Goal: Transaction & Acquisition: Purchase product/service

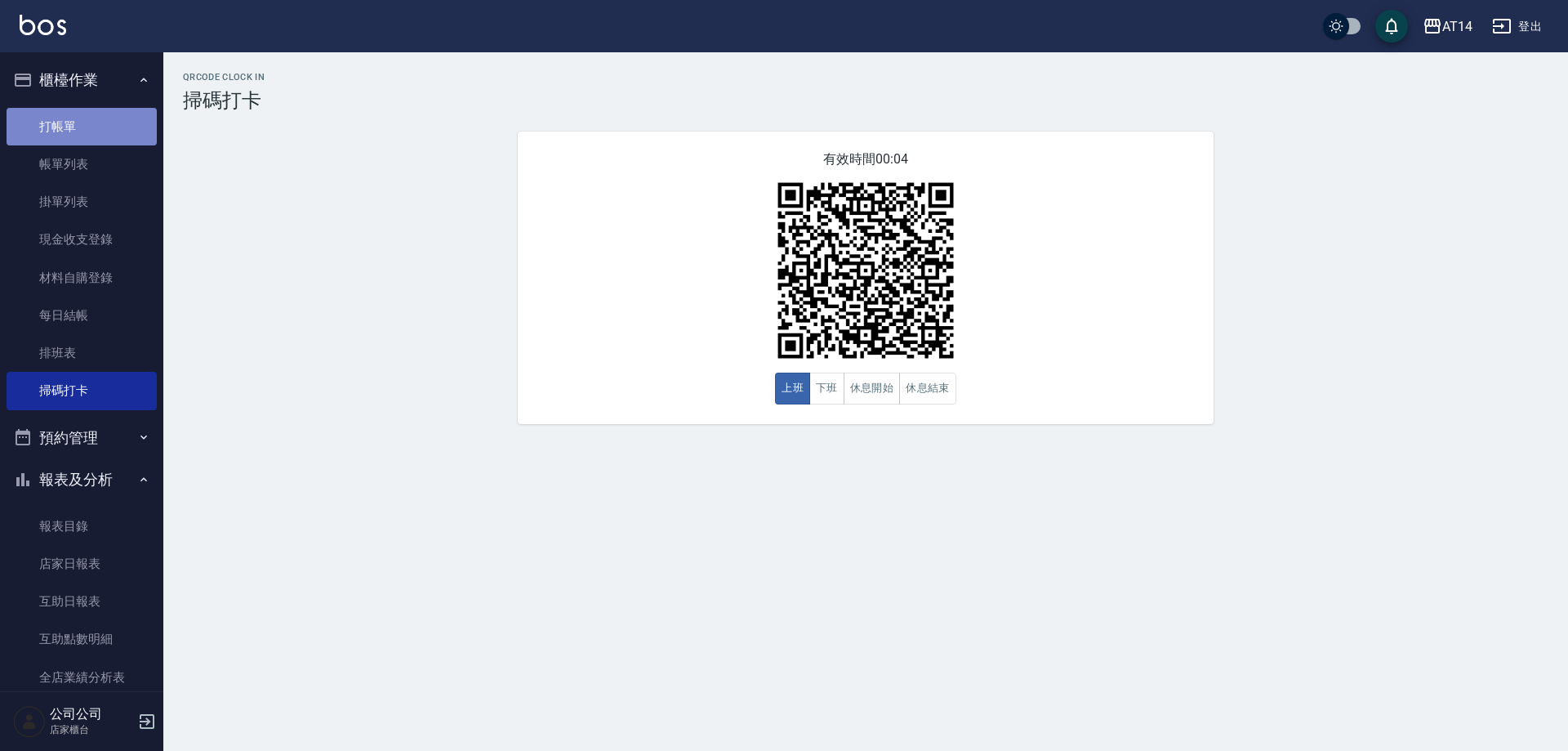
click at [94, 118] on link "打帳單" at bounding box center [82, 126] width 150 height 38
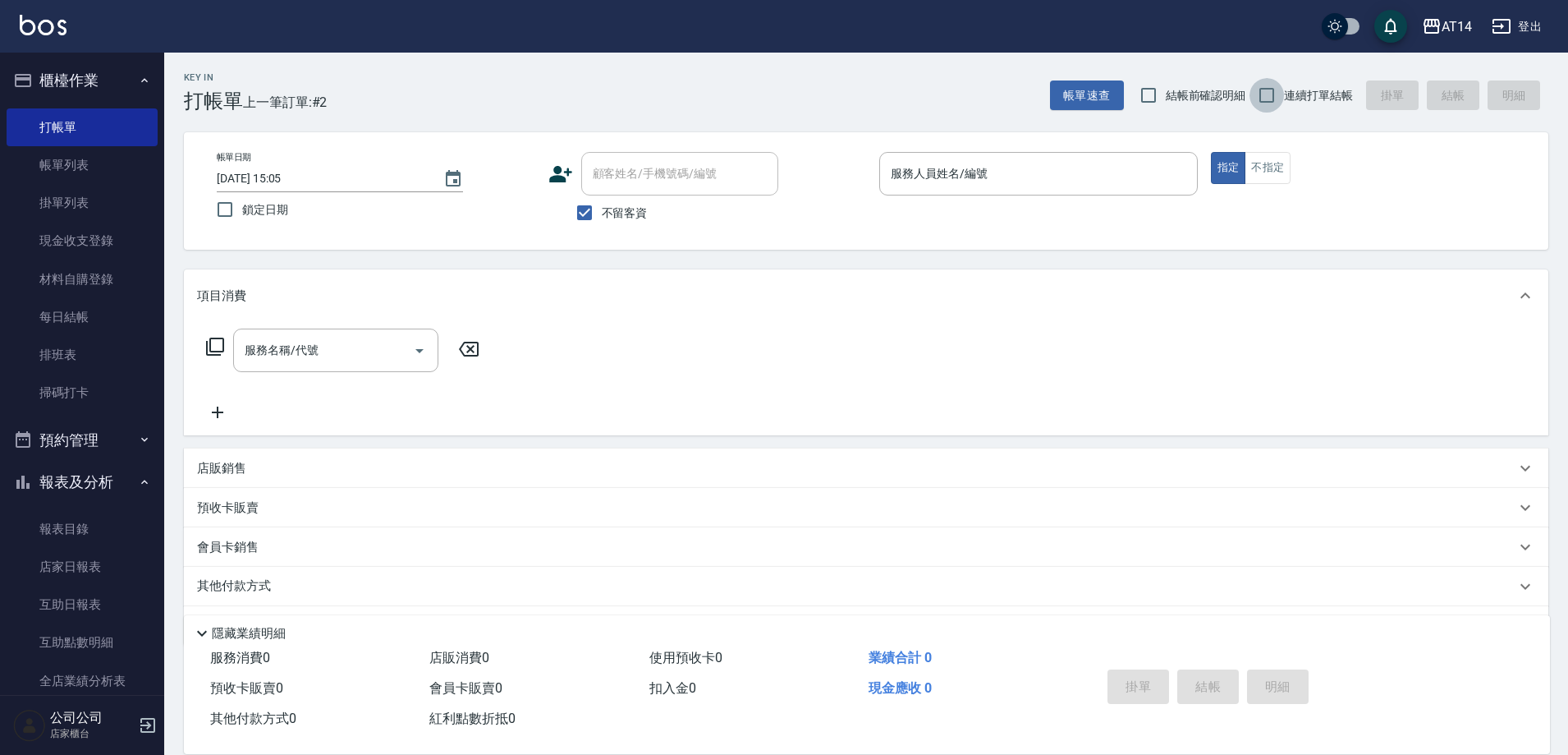
drag, startPoint x: 1273, startPoint y: 97, endPoint x: 1266, endPoint y: 94, distance: 7.6
click at [1268, 98] on input "連續打單結帳" at bounding box center [1266, 95] width 35 height 35
checkbox input "true"
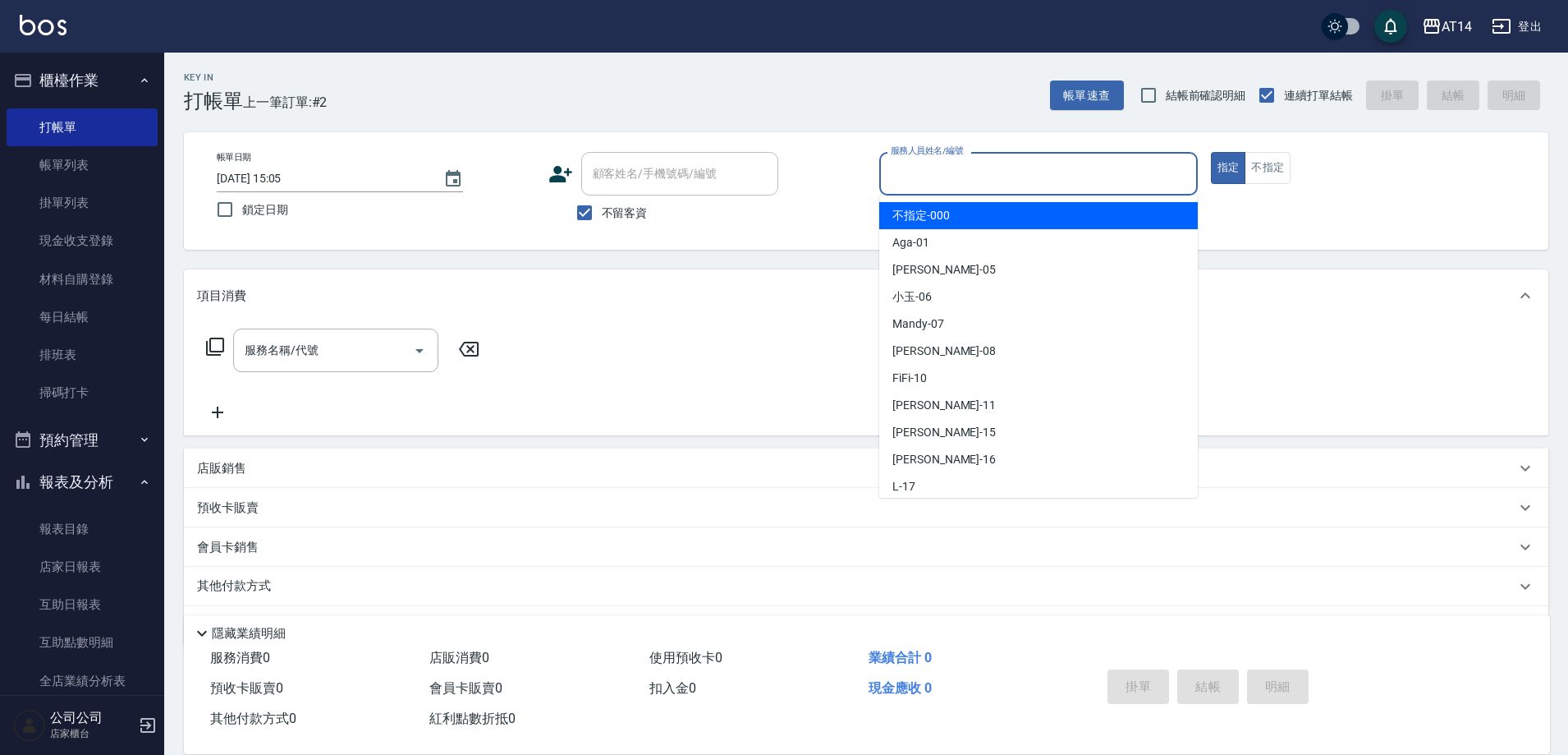
click at [1136, 166] on input "服務人員姓名/編號" at bounding box center [1039, 174] width 304 height 29
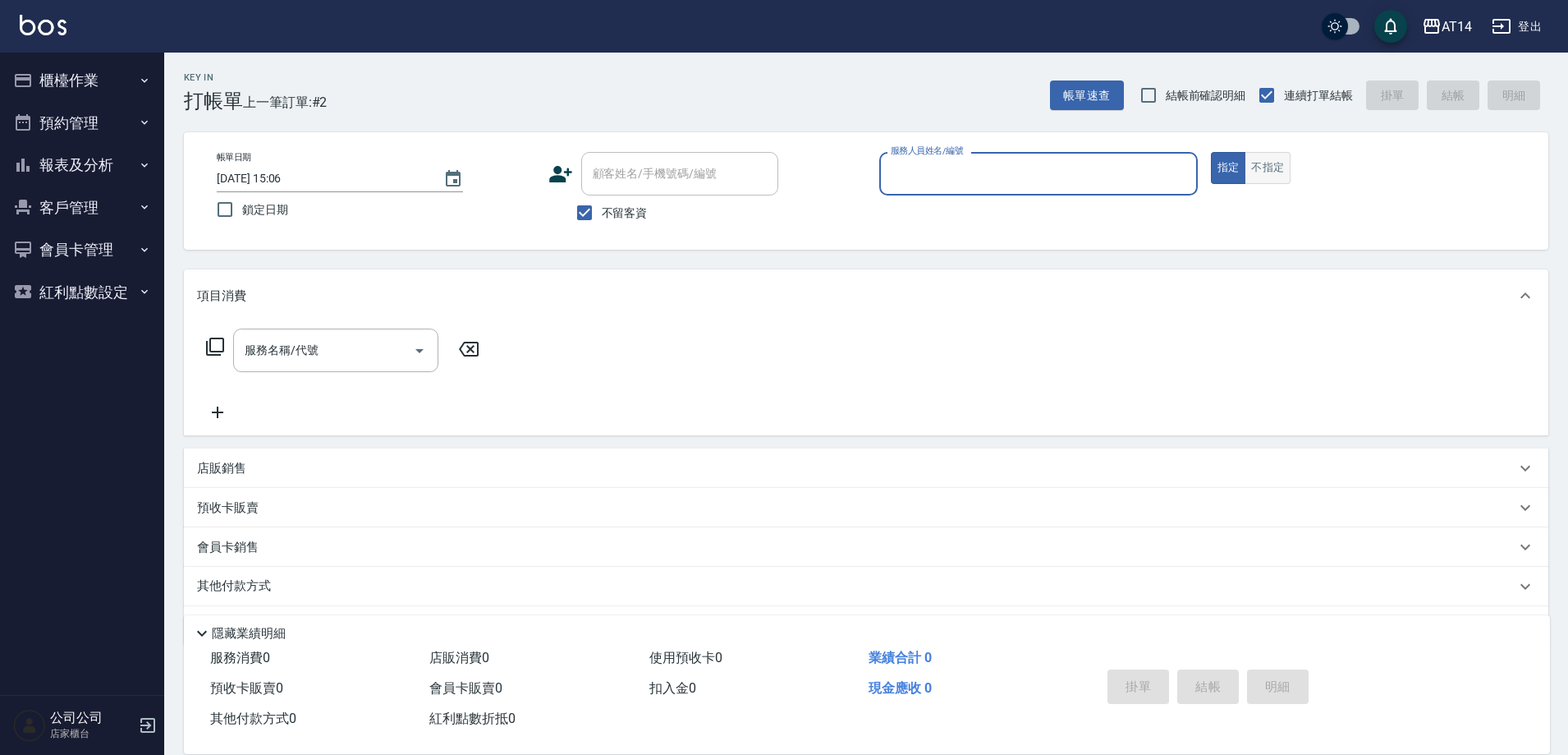
click at [1274, 170] on button "不指定" at bounding box center [1267, 168] width 46 height 32
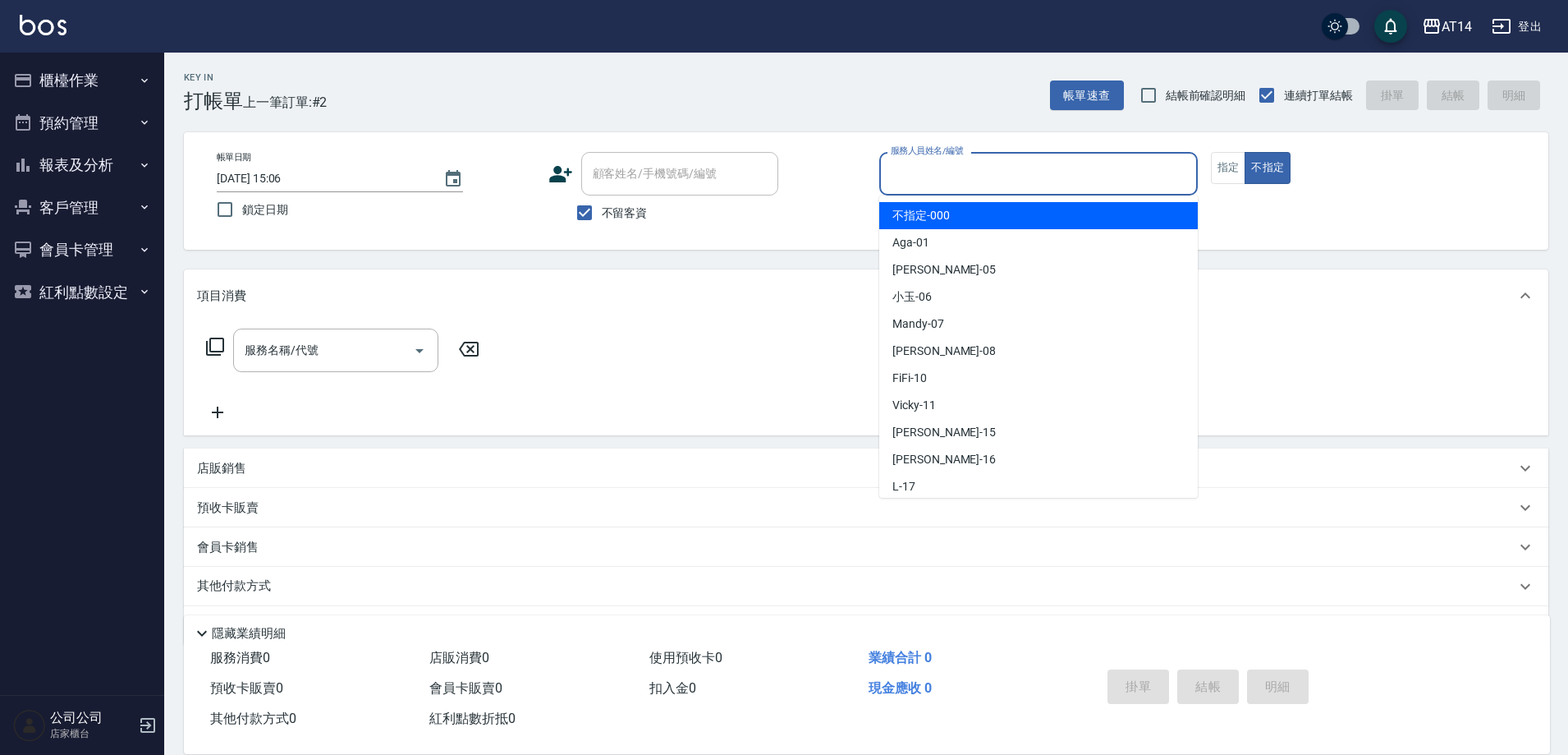
click at [1061, 171] on input "服務人員姓名/編號" at bounding box center [1039, 174] width 304 height 29
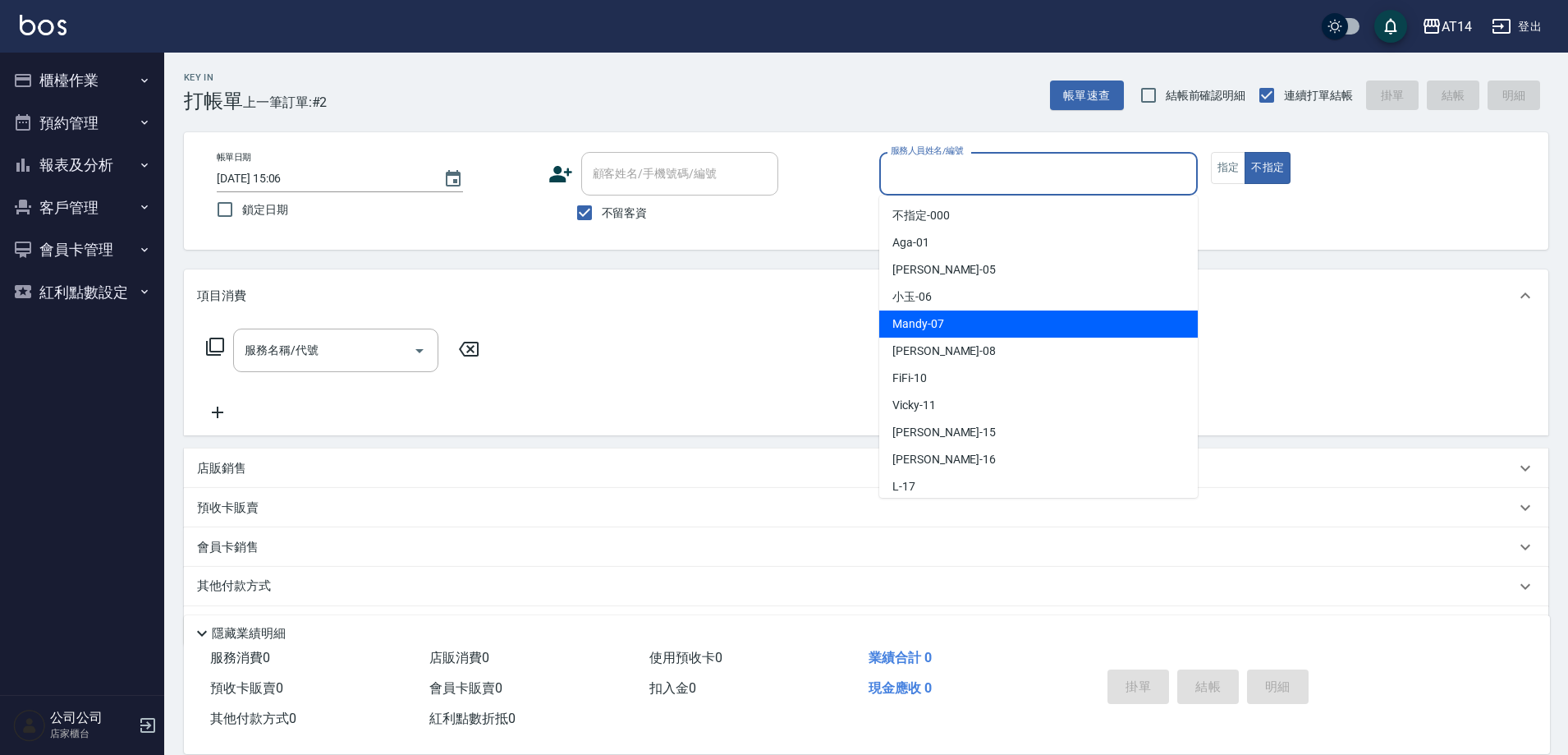
click at [945, 322] on div "Mandy -07" at bounding box center [1039, 324] width 319 height 27
type input "Mandy-07"
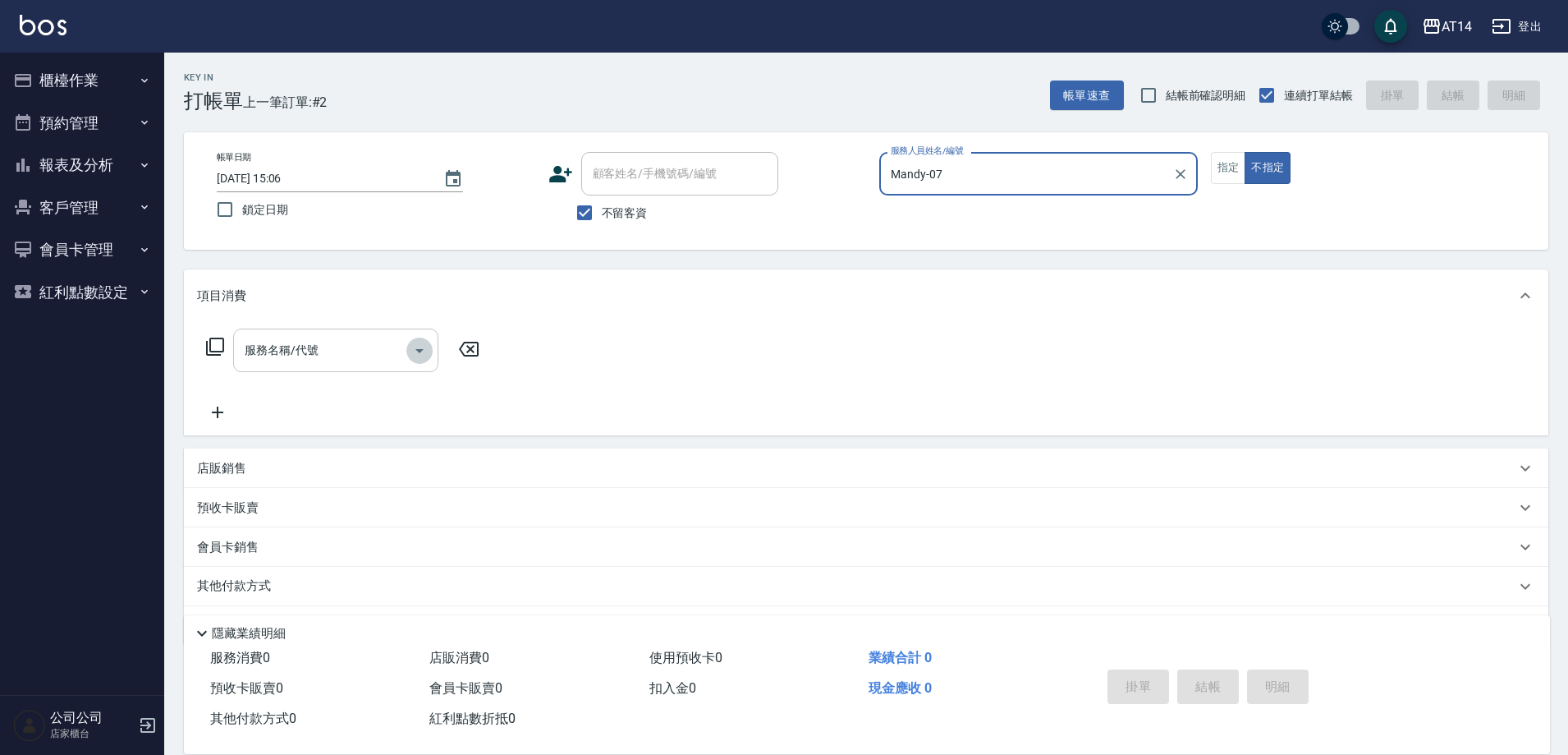
click at [422, 347] on icon "Open" at bounding box center [419, 350] width 19 height 19
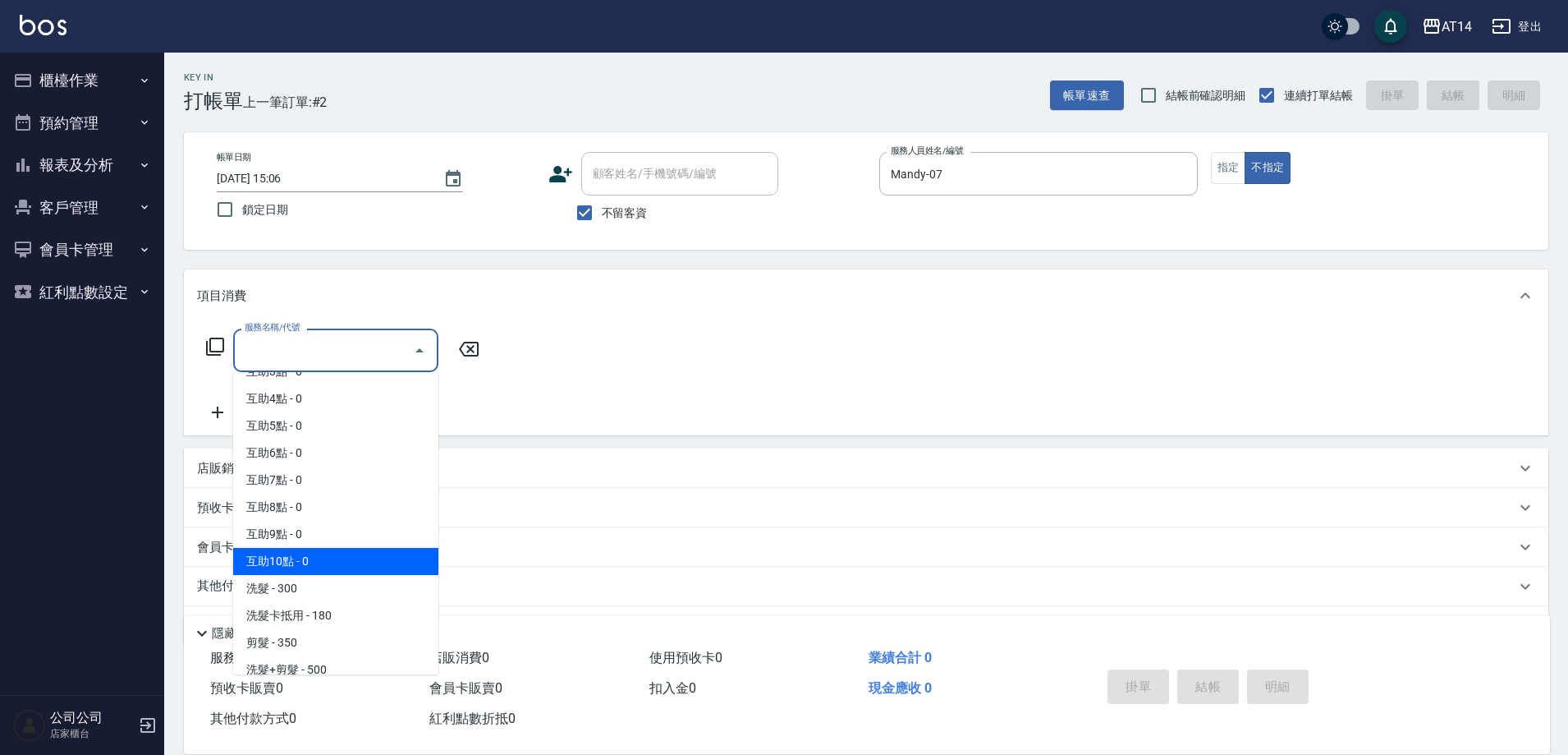
scroll to position [82, 0]
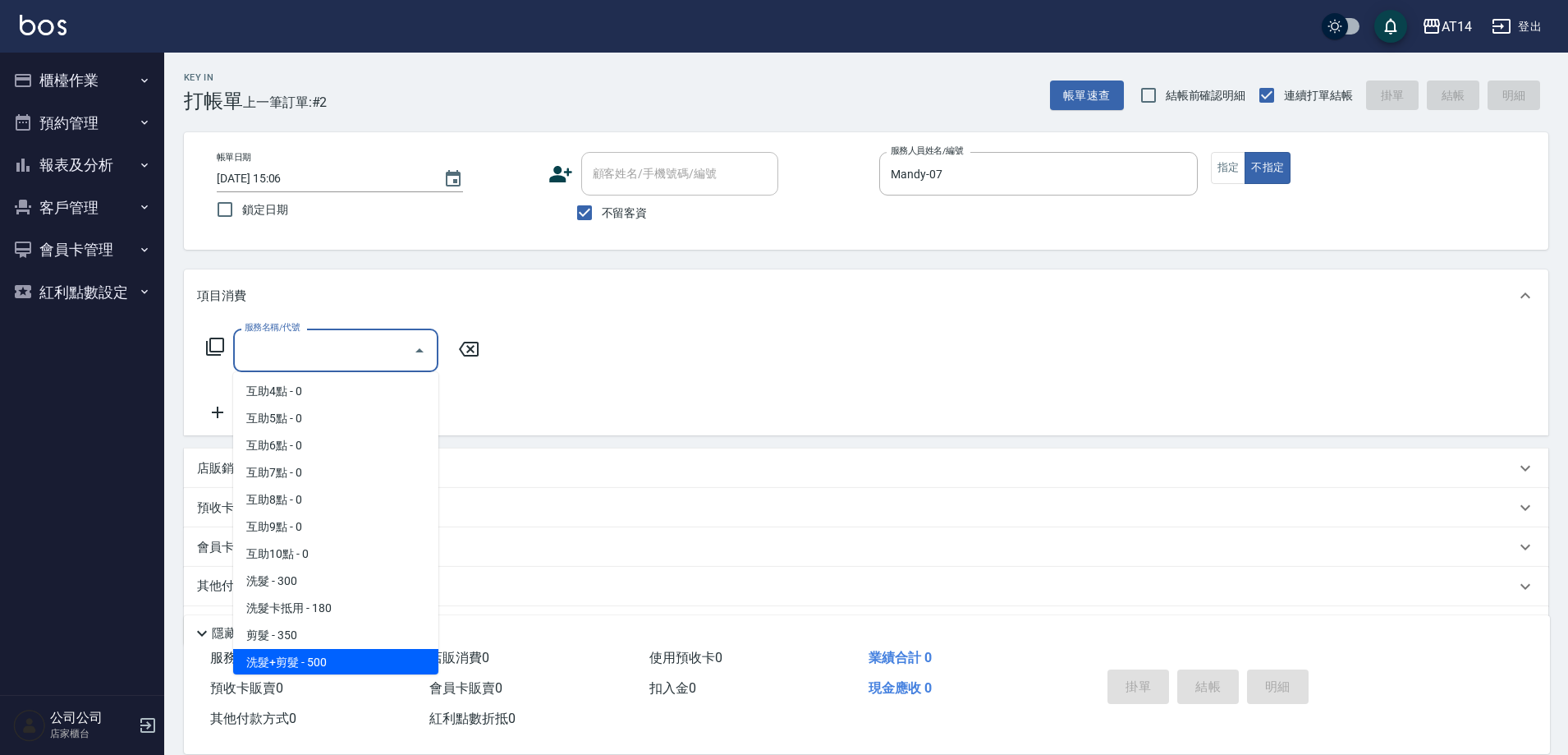
drag, startPoint x: 331, startPoint y: 661, endPoint x: 441, endPoint y: 450, distance: 238.0
click at [333, 659] on span "洗髮+剪髮 - 500" at bounding box center [335, 663] width 205 height 27
type input "洗髮+剪髮(022)"
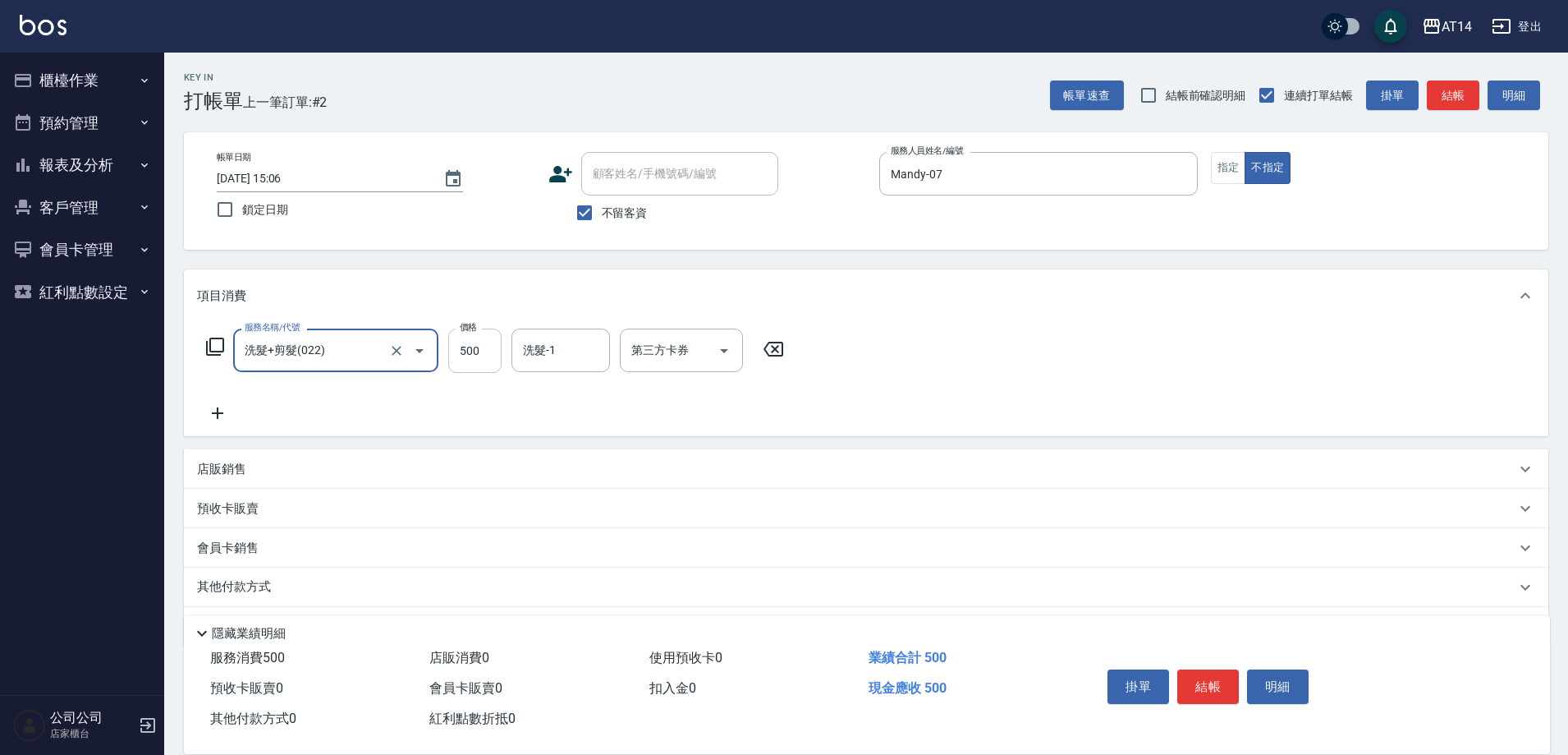
drag, startPoint x: 482, startPoint y: 350, endPoint x: 483, endPoint y: 341, distance: 9.1
click at [482, 349] on input "500" at bounding box center [474, 351] width 53 height 44
type input "550"
click at [1213, 678] on button "結帳" at bounding box center [1208, 686] width 62 height 35
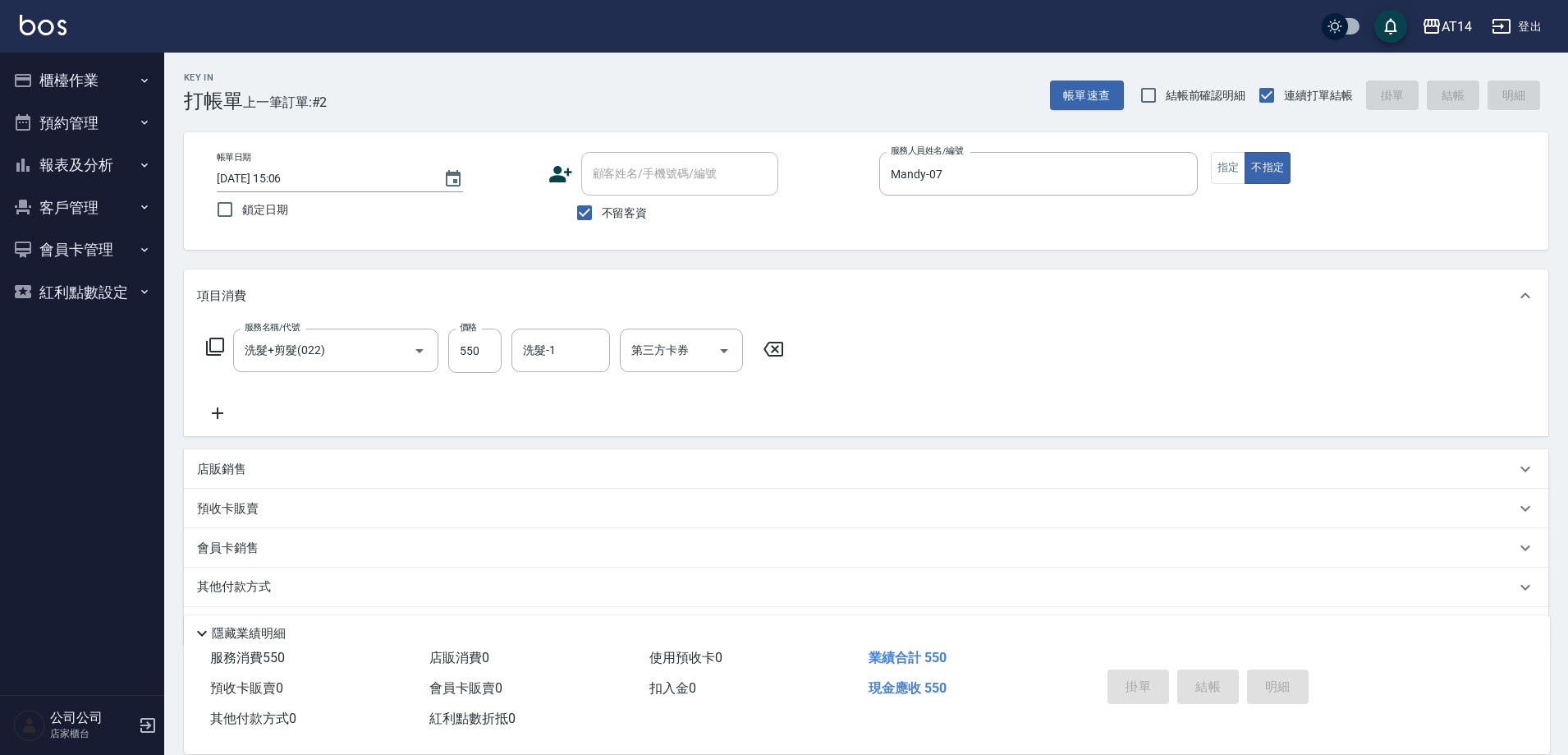
type input "[DATE] 15:23"
